Goal: Transaction & Acquisition: Book appointment/travel/reservation

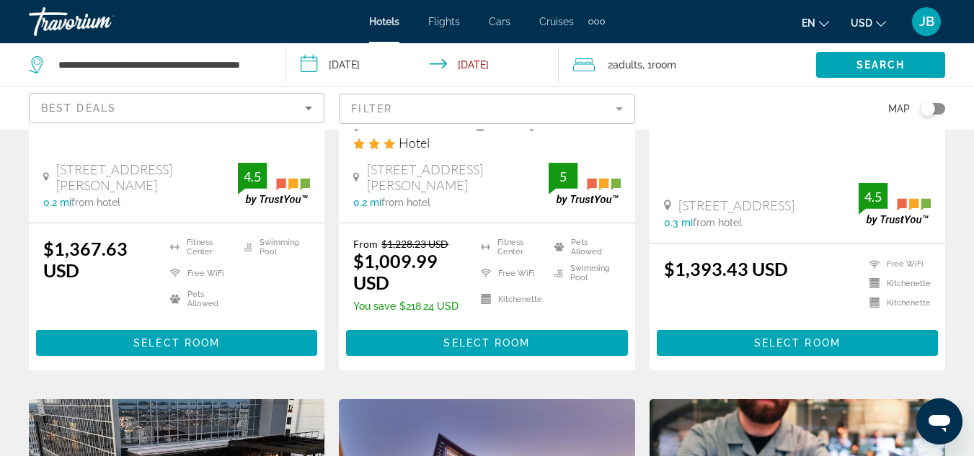
scroll to position [721, 0]
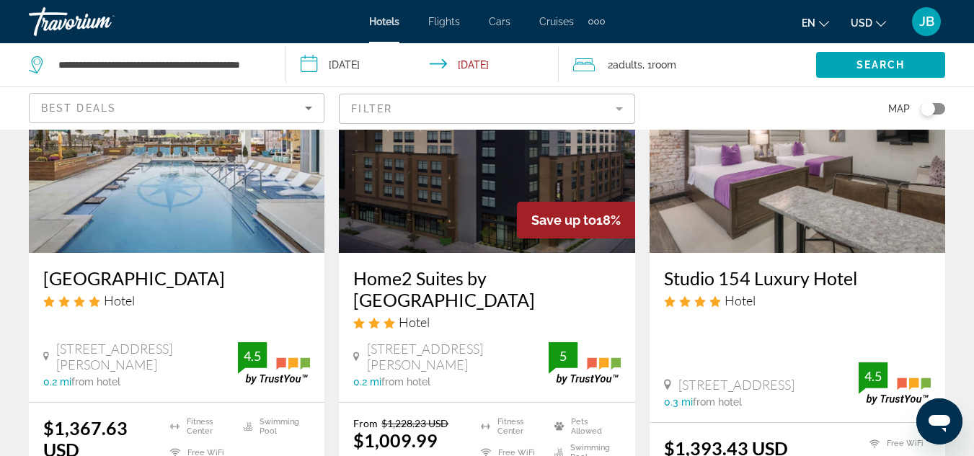
click at [55, 25] on div "Travorium" at bounding box center [101, 21] width 144 height 37
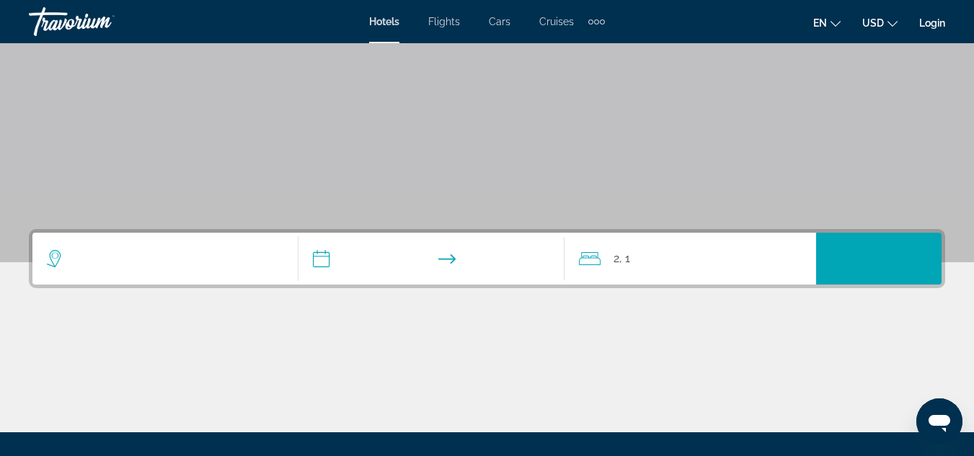
scroll to position [173, 0]
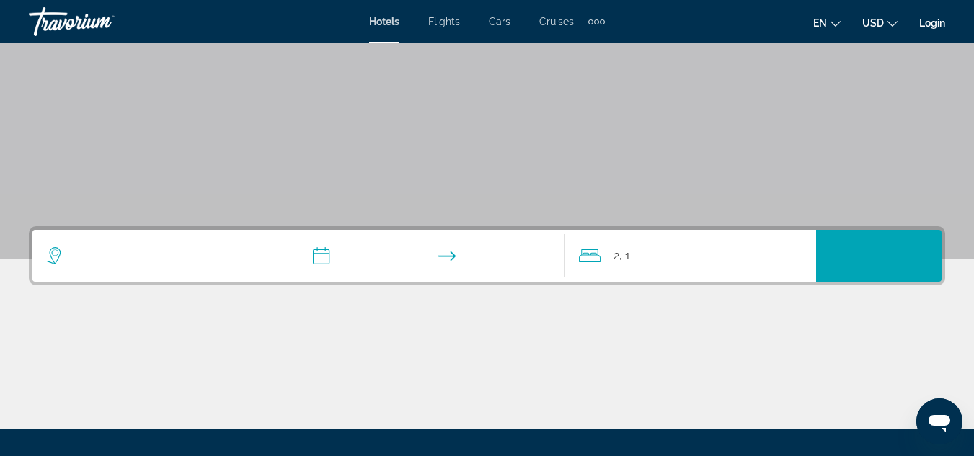
drag, startPoint x: 167, startPoint y: 273, endPoint x: 164, endPoint y: 239, distance: 33.9
click at [164, 239] on div "Search widget" at bounding box center [165, 256] width 236 height 52
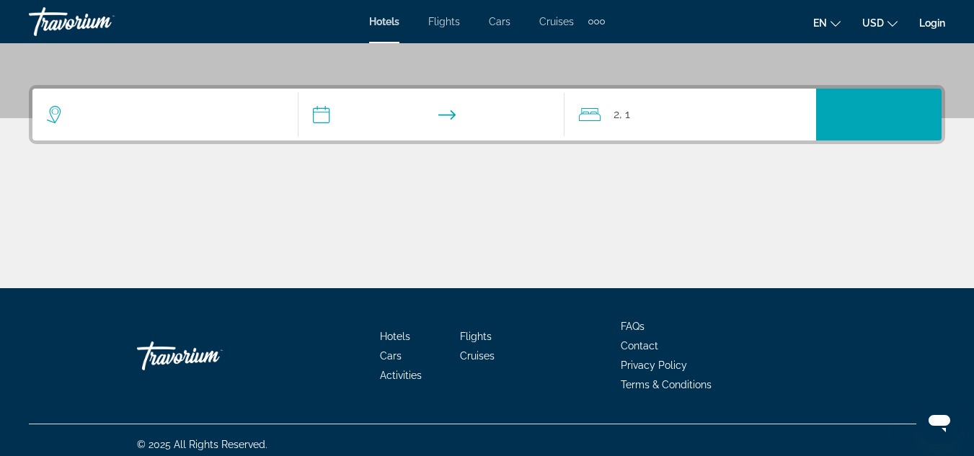
scroll to position [323, 0]
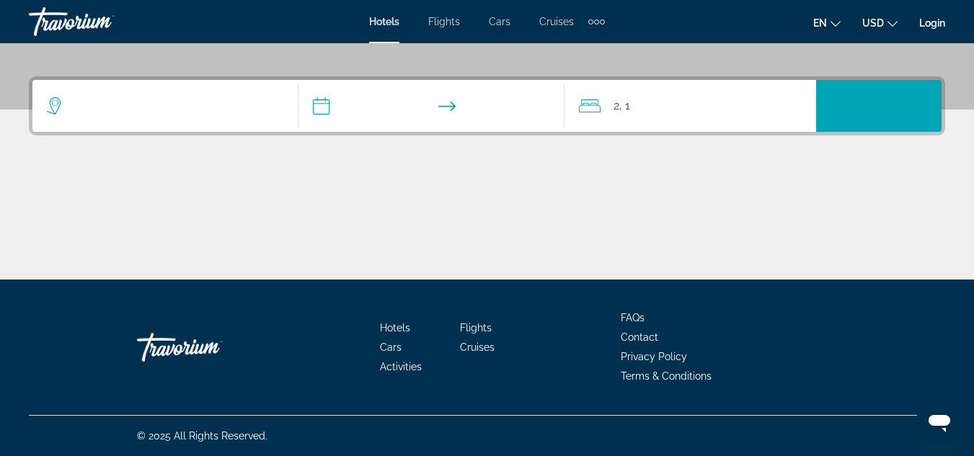
click at [164, 239] on div "Main content" at bounding box center [487, 226] width 916 height 108
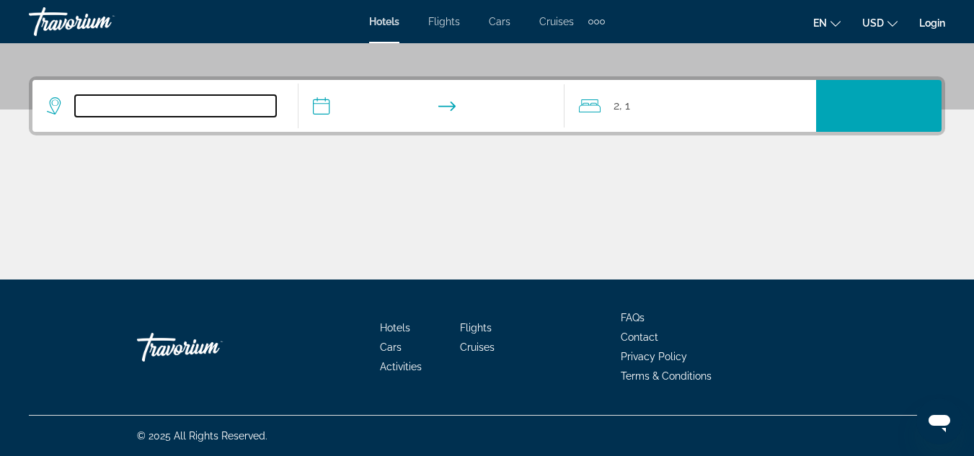
click at [163, 99] on input "Search widget" at bounding box center [175, 106] width 201 height 22
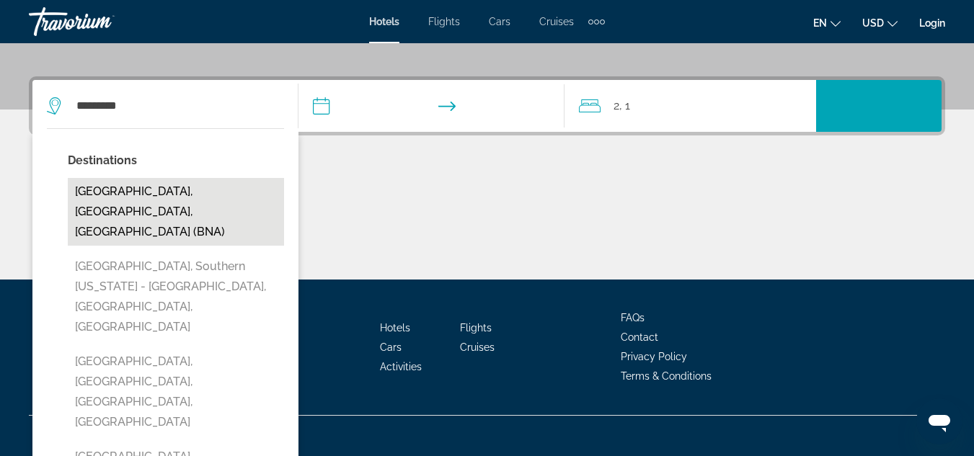
click at [163, 196] on button "[GEOGRAPHIC_DATA], [GEOGRAPHIC_DATA], [GEOGRAPHIC_DATA] (BNA)" at bounding box center [176, 212] width 216 height 68
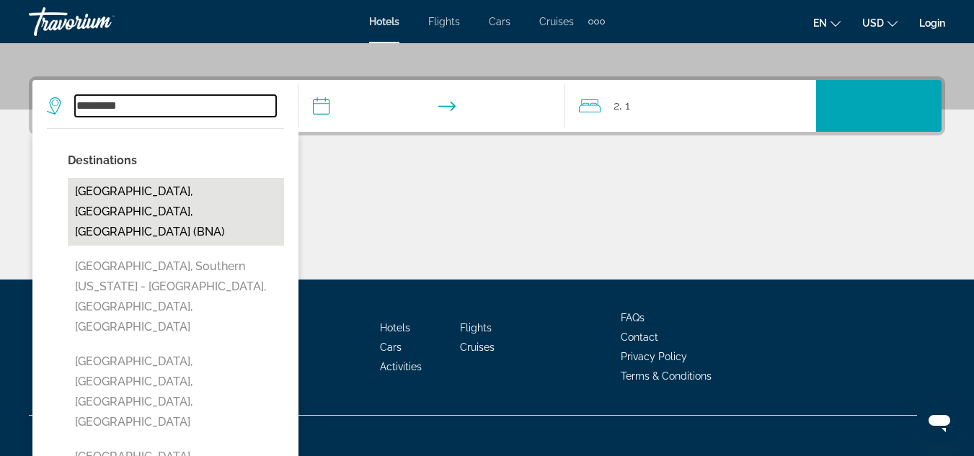
type input "**********"
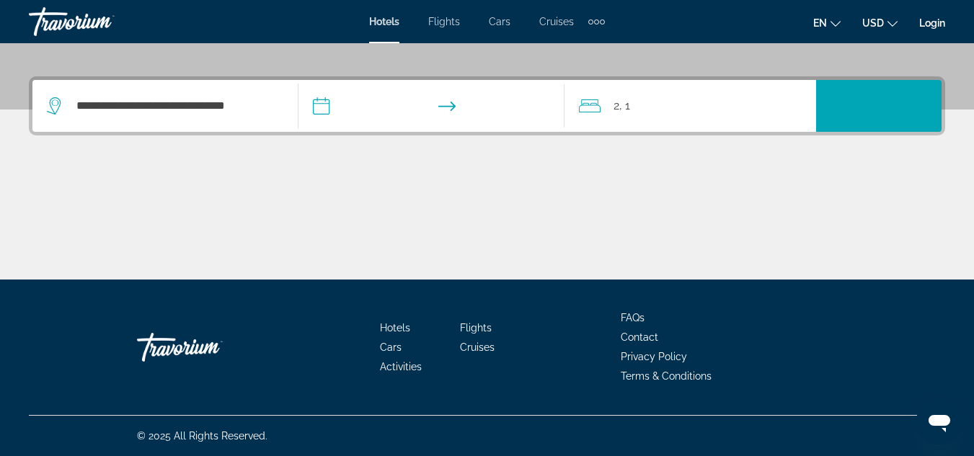
click at [322, 109] on input "**********" at bounding box center [434, 108] width 272 height 56
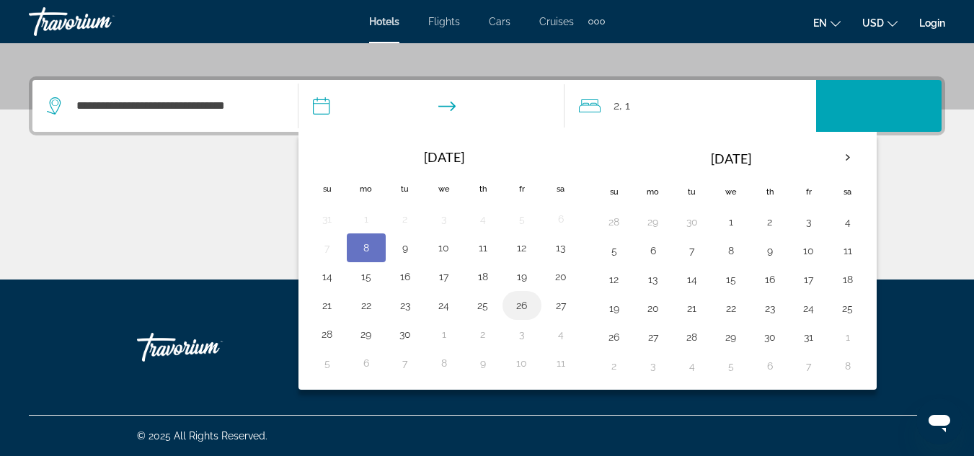
click at [524, 313] on button "26" at bounding box center [521, 306] width 23 height 20
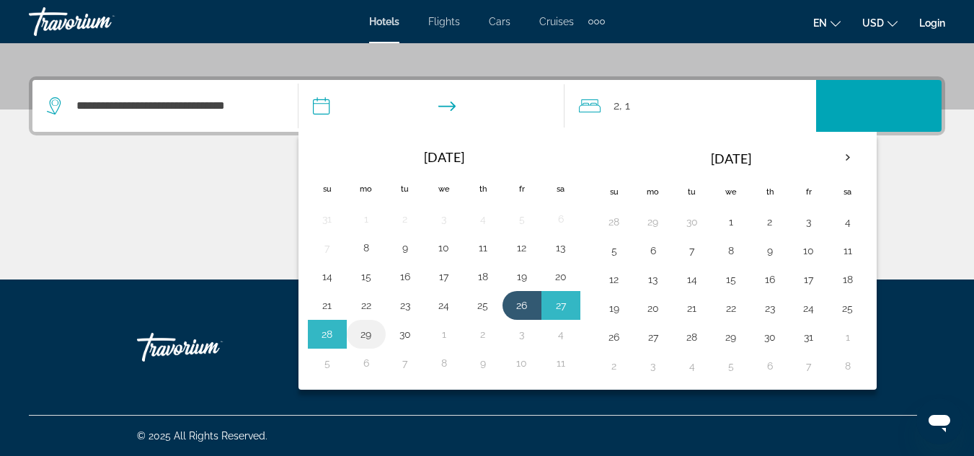
click at [370, 333] on button "29" at bounding box center [366, 334] width 23 height 20
type input "**********"
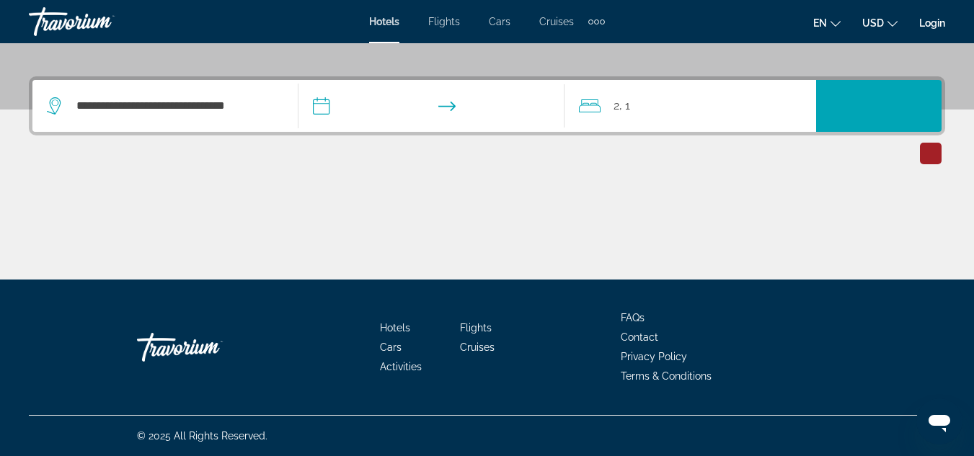
click at [326, 105] on input "**********" at bounding box center [434, 108] width 272 height 56
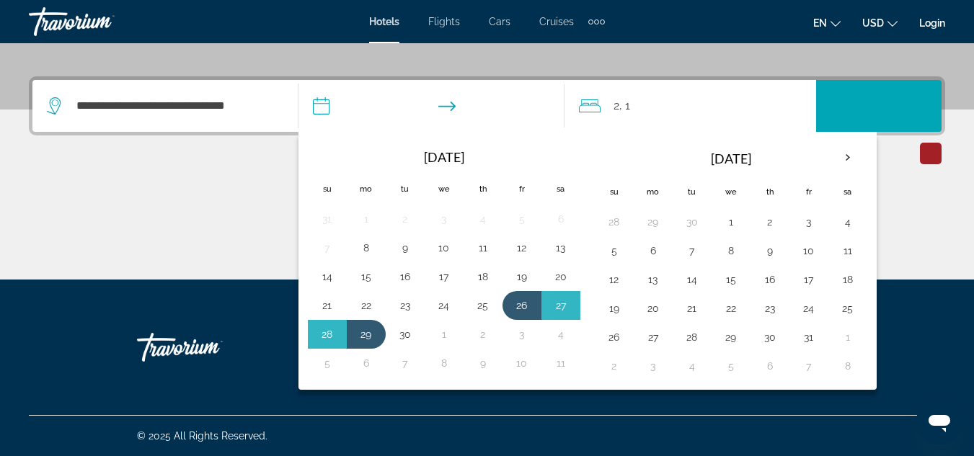
click at [258, 273] on div "Main content" at bounding box center [487, 226] width 916 height 108
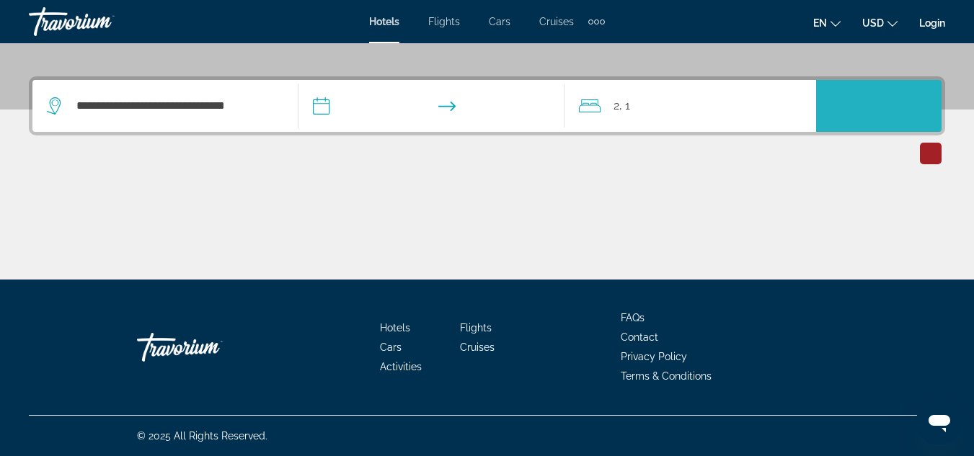
click at [867, 115] on span "Search widget" at bounding box center [878, 106] width 125 height 35
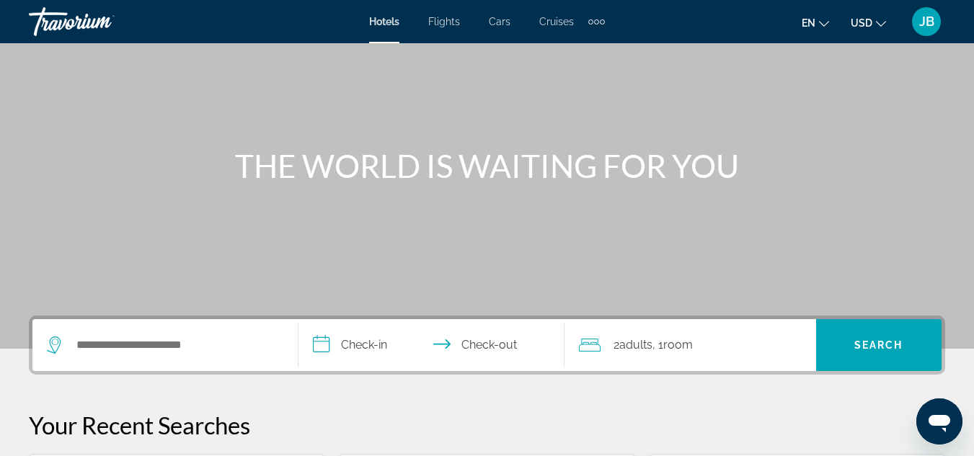
scroll to position [86, 0]
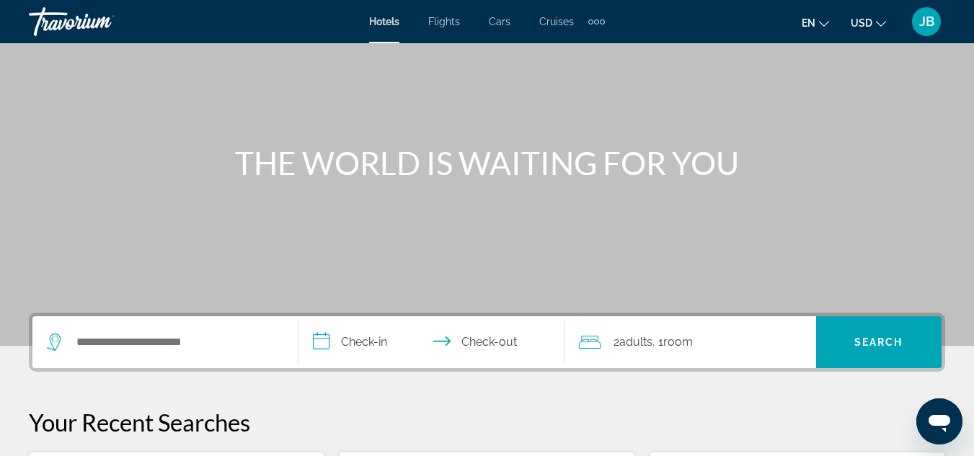
click at [107, 354] on div "Search widget" at bounding box center [165, 342] width 236 height 52
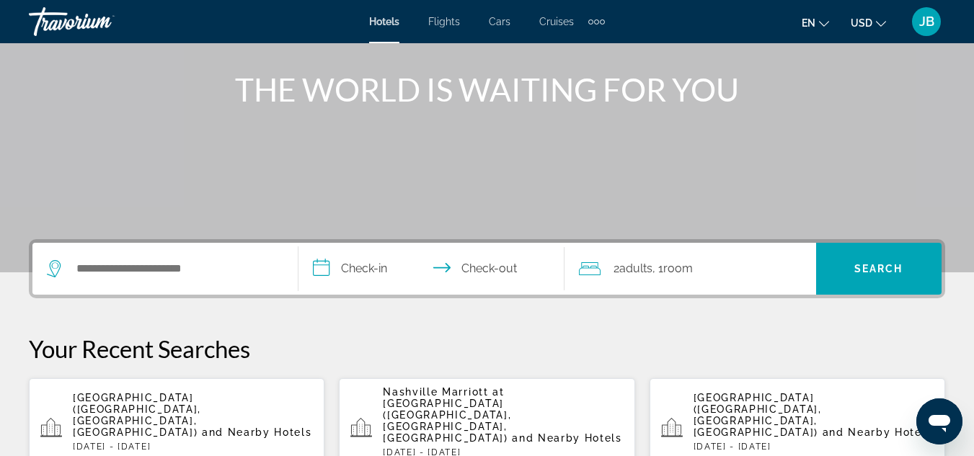
scroll to position [352, 0]
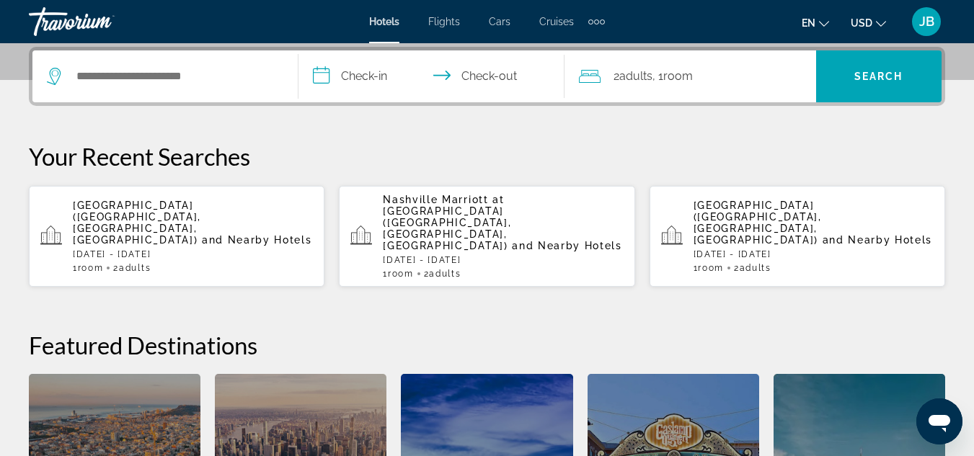
click at [165, 249] on p "Fri, 26 Sep - Mon, 29 Sep" at bounding box center [193, 254] width 240 height 10
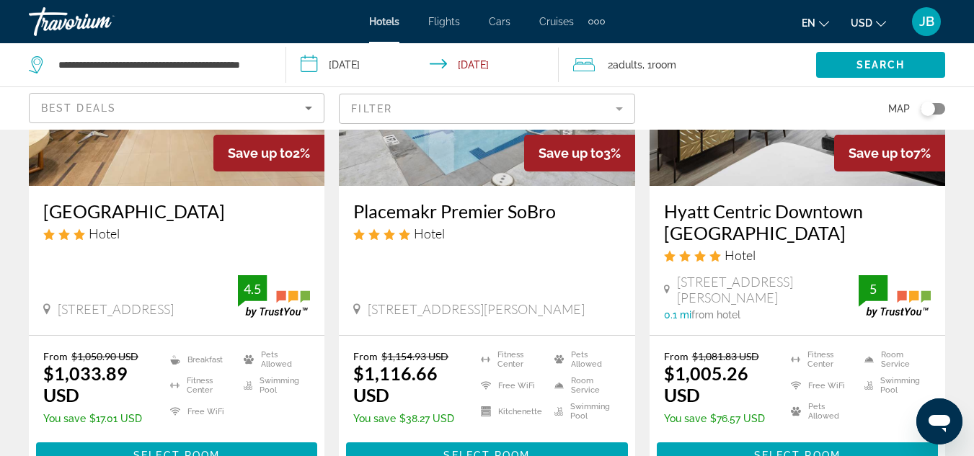
scroll to position [231, 0]
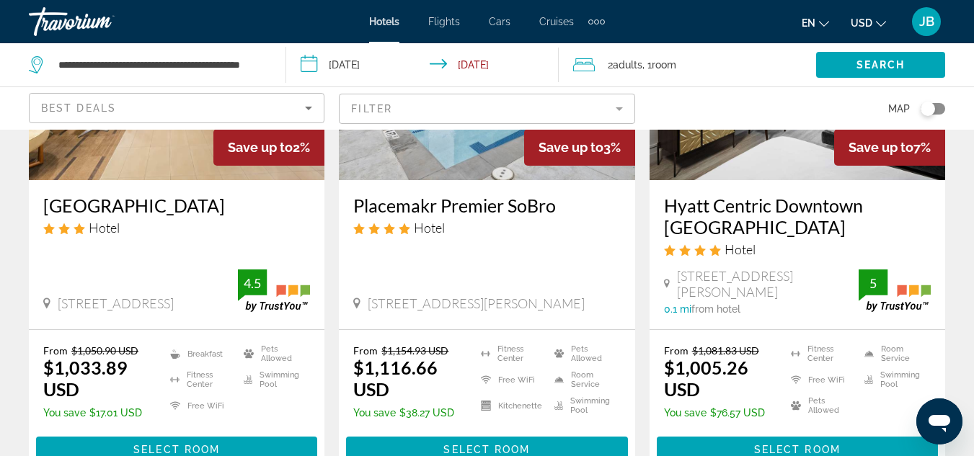
click at [536, 110] on mat-form-field "Filter" at bounding box center [487, 109] width 296 height 30
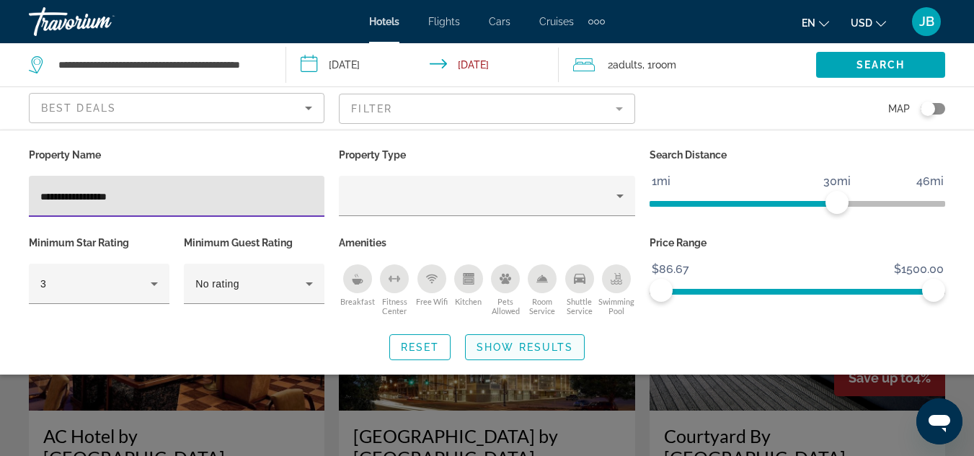
type input "**********"
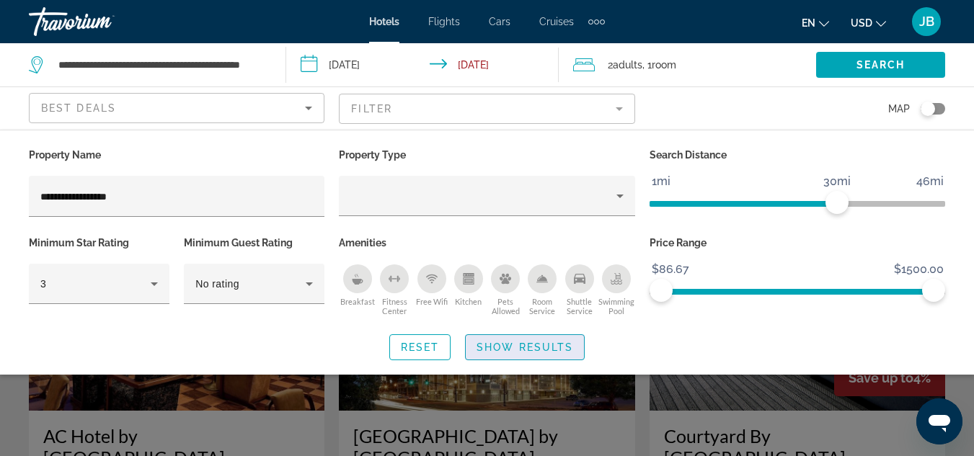
click at [505, 342] on span "Show Results" at bounding box center [524, 348] width 97 height 12
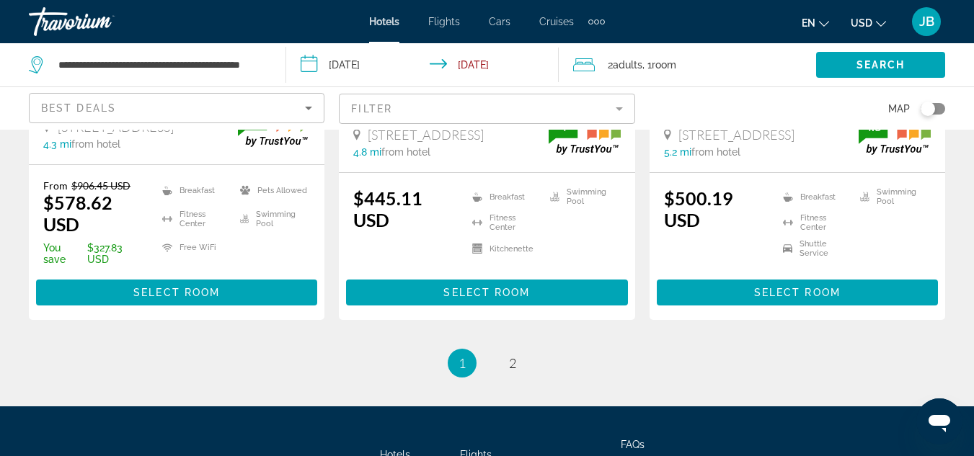
scroll to position [2076, 0]
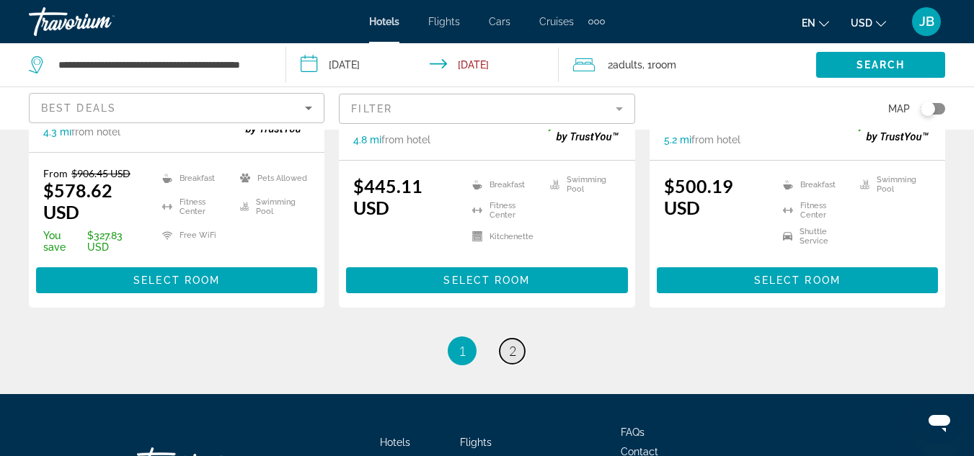
click at [504, 364] on link "page 2" at bounding box center [512, 351] width 25 height 25
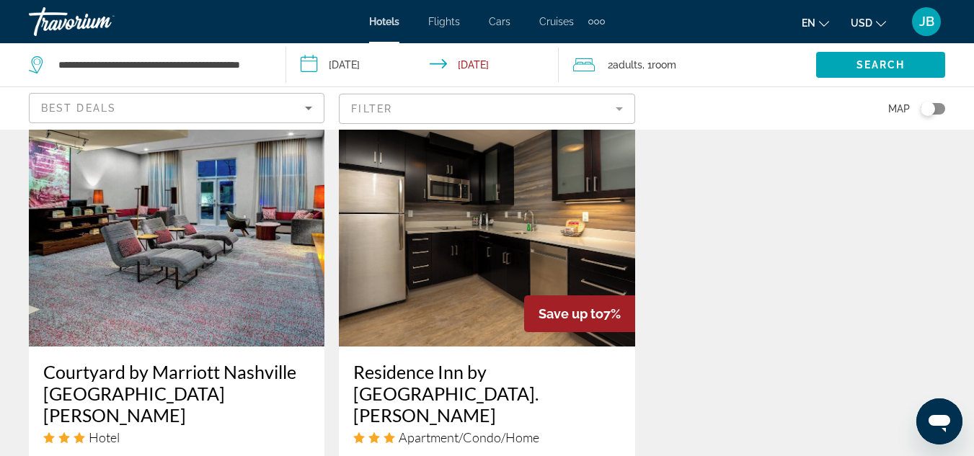
scroll to position [1211, 0]
